Goal: Task Accomplishment & Management: Manage account settings

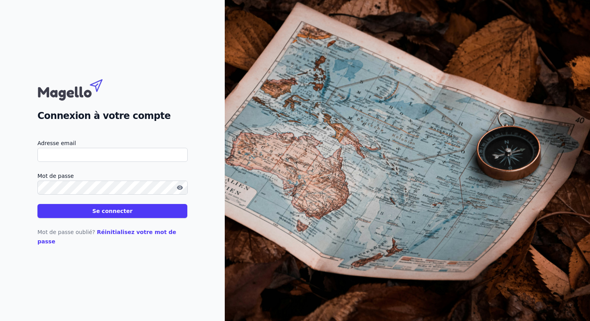
click at [107, 139] on div "Connexion à votre compte Adresse email Mot de passe Se connecter Mot de passe o…" at bounding box center [112, 160] width 150 height 171
click at [97, 160] on input "Adresse email" at bounding box center [112, 155] width 150 height 14
type input "[EMAIL_ADDRESS][DOMAIN_NAME]"
click at [96, 213] on button "Se connecter" at bounding box center [112, 211] width 150 height 14
click at [37, 204] on button "Se connecter" at bounding box center [112, 211] width 150 height 14
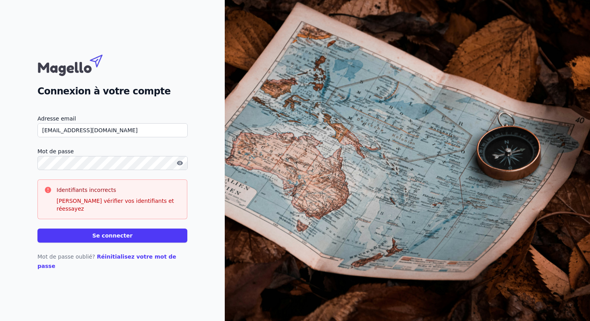
click at [168, 155] on label "Mot de passe" at bounding box center [112, 151] width 150 height 9
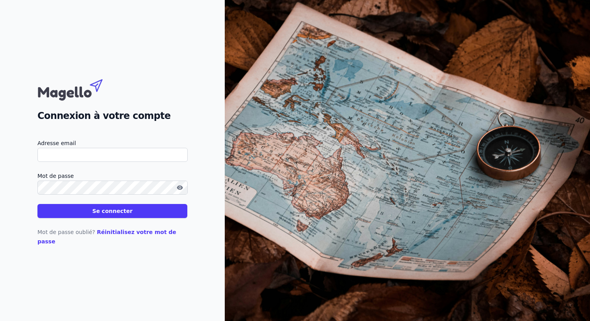
click at [144, 237] on link "Réinitialisez votre mot de passe" at bounding box center [106, 237] width 139 height 16
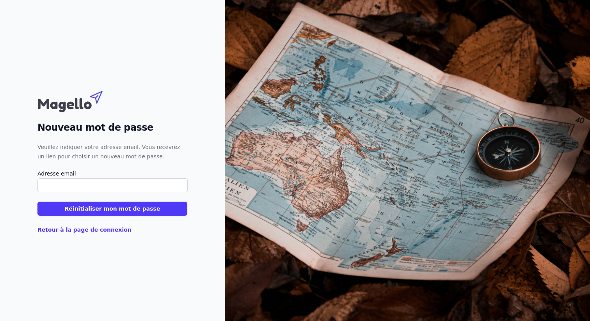
click at [116, 184] on input "Adresse email" at bounding box center [112, 185] width 150 height 14
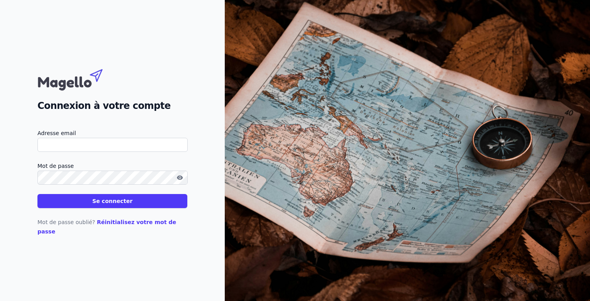
click at [90, 146] on input "Adresse email" at bounding box center [112, 145] width 150 height 14
type input "[EMAIL_ADDRESS][DOMAIN_NAME]"
click at [124, 227] on link "Réinitialisez votre mot de passe" at bounding box center [106, 227] width 139 height 16
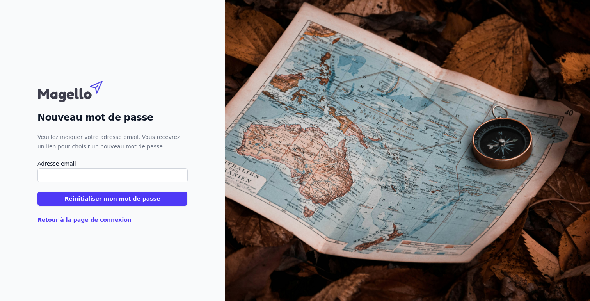
click at [96, 172] on input "Adresse email" at bounding box center [112, 175] width 150 height 14
type input "[EMAIL_ADDRESS][DOMAIN_NAME]"
click at [103, 197] on button "Réinitialiser mon mot de passe" at bounding box center [112, 199] width 150 height 14
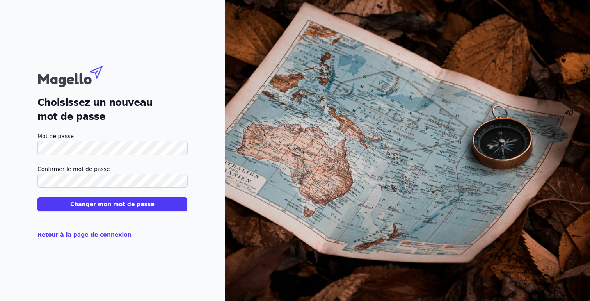
click at [37, 197] on button "Changer mon mot de passe" at bounding box center [112, 204] width 150 height 14
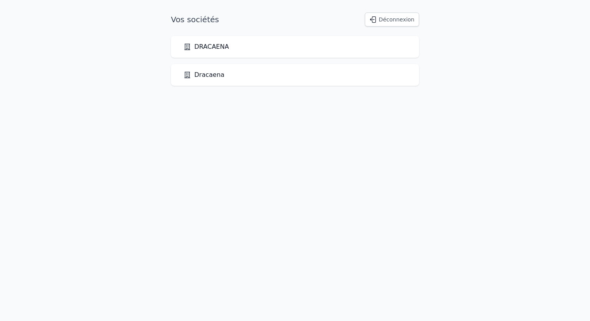
click at [209, 48] on link "DRACAENA" at bounding box center [206, 46] width 46 height 9
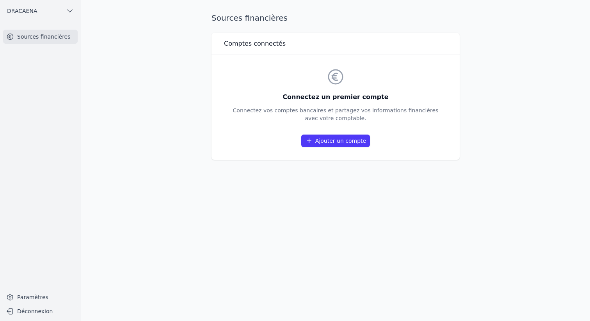
click at [325, 141] on link "Ajouter un compte" at bounding box center [335, 141] width 69 height 12
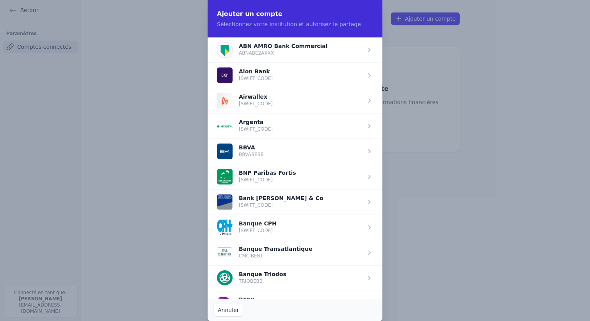
click at [262, 21] on p "Sélectionnez votre institution et autorisez le partage" at bounding box center [295, 24] width 156 height 8
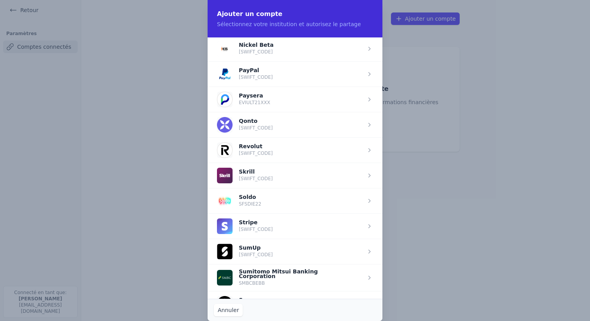
scroll to position [811, 0]
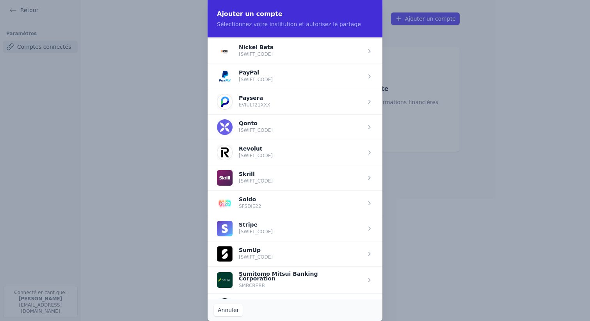
click at [364, 153] on span "button" at bounding box center [295, 152] width 175 height 25
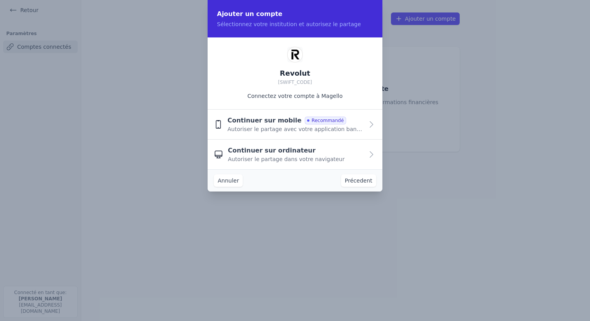
click at [318, 130] on span "Autoriser le partage avec votre application bancaire" at bounding box center [296, 129] width 136 height 8
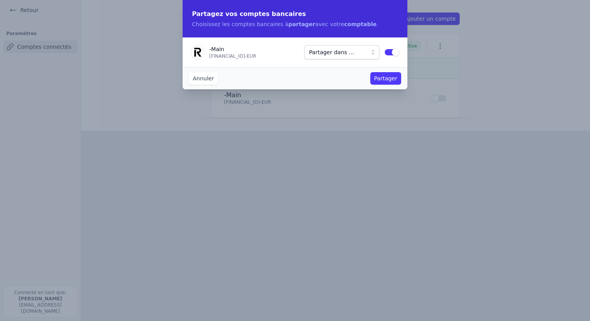
click at [258, 53] on p "[FINANCIAL_ID] - EUR" at bounding box center [254, 56] width 91 height 6
click at [353, 50] on span "Partager dans ..." at bounding box center [336, 52] width 55 height 9
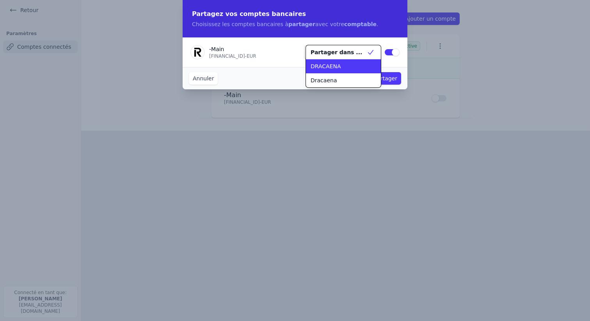
click at [351, 64] on div "DRACAENA" at bounding box center [339, 66] width 56 height 8
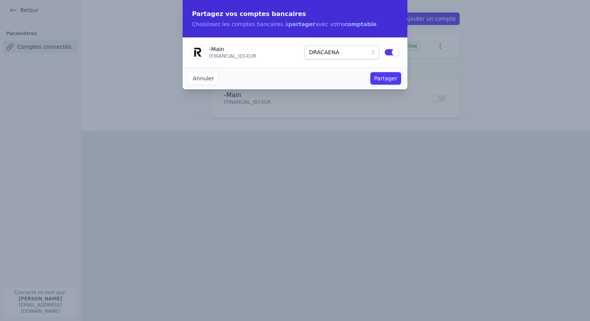
click at [379, 80] on button "Partager" at bounding box center [385, 78] width 31 height 12
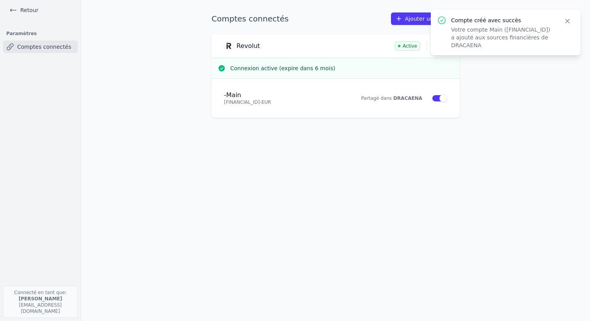
click at [401, 21] on icon at bounding box center [399, 19] width 8 height 8
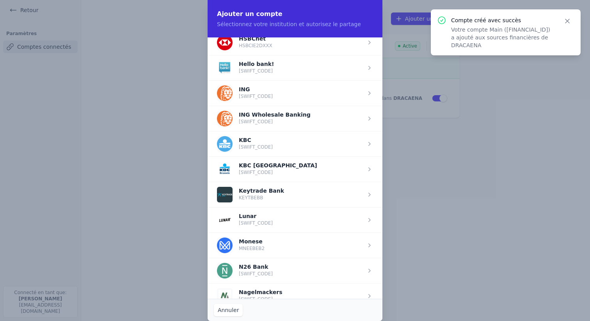
scroll to position [514, 0]
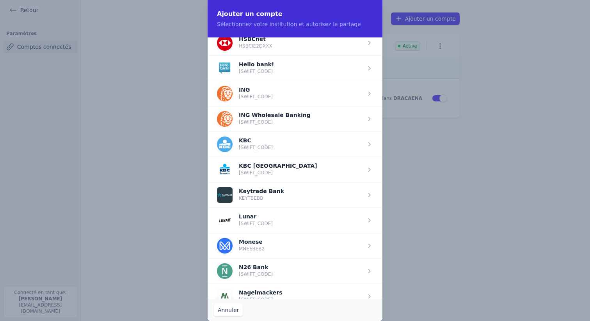
click at [279, 160] on span "button" at bounding box center [295, 169] width 175 height 25
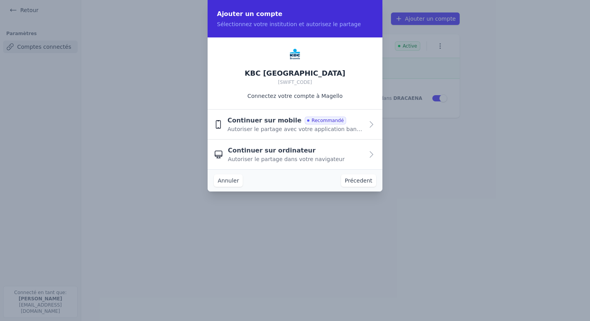
click at [299, 128] on span "Autoriser le partage avec votre application bancaire" at bounding box center [296, 129] width 136 height 8
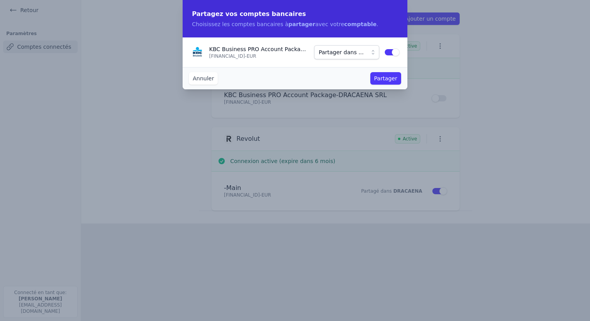
click at [347, 50] on span "Partager dans ..." at bounding box center [341, 52] width 45 height 9
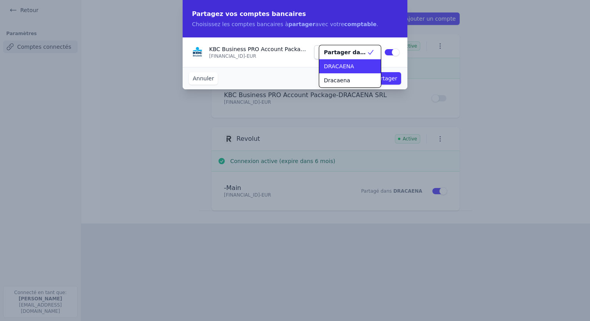
click at [347, 66] on span "DRACAENA" at bounding box center [339, 66] width 30 height 8
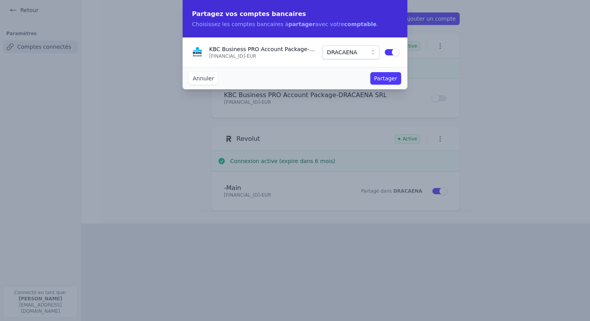
click at [373, 75] on button "Partager" at bounding box center [385, 78] width 31 height 12
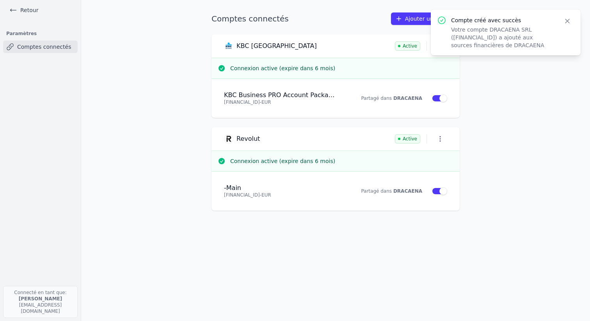
click at [13, 12] on icon at bounding box center [13, 10] width 8 height 8
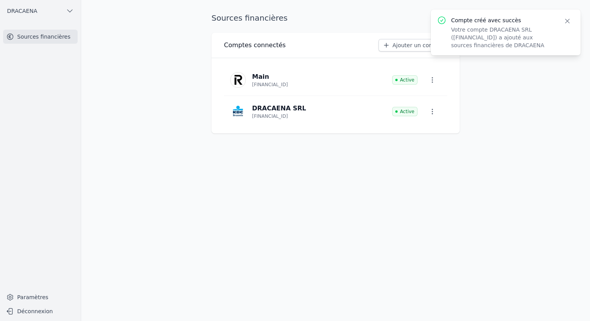
click at [565, 18] on icon "button" at bounding box center [568, 21] width 8 height 8
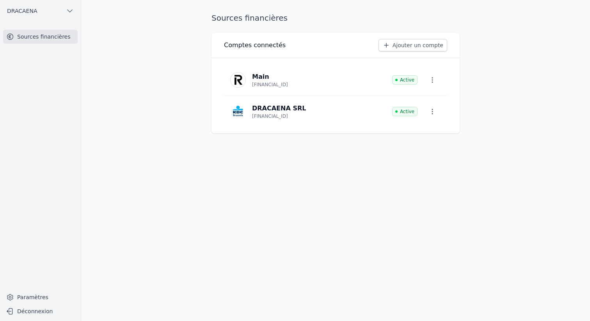
click at [257, 84] on p "[FINANCIAL_ID]" at bounding box center [270, 85] width 36 height 6
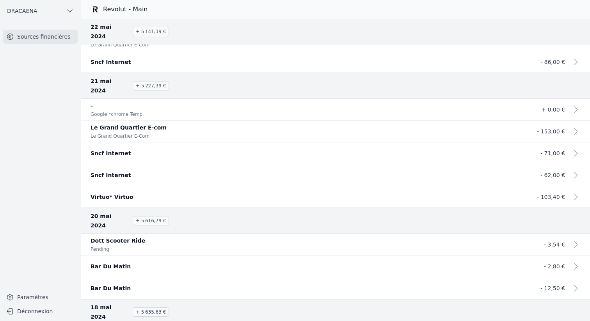
scroll to position [11779, 0]
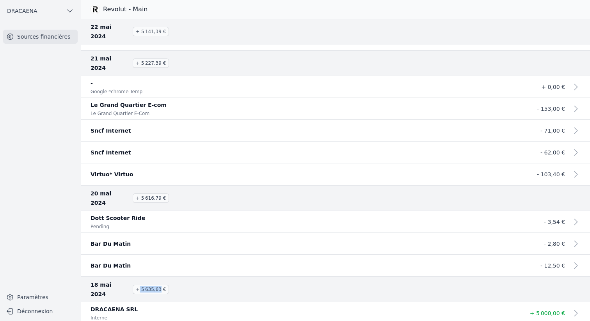
drag, startPoint x: 139, startPoint y: 247, endPoint x: 160, endPoint y: 248, distance: 21.1
click at [160, 285] on span "+ 5 635,63 €" at bounding box center [151, 289] width 36 height 9
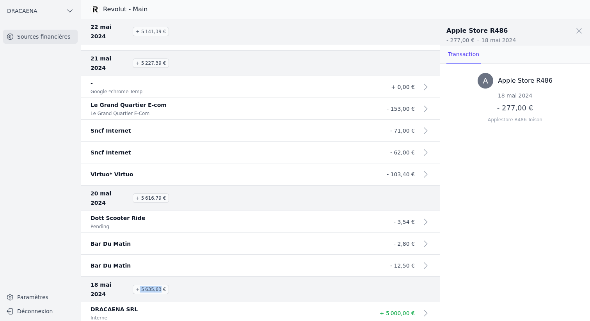
click at [579, 34] on span at bounding box center [579, 30] width 17 height 17
